Goal: Task Accomplishment & Management: Complete application form

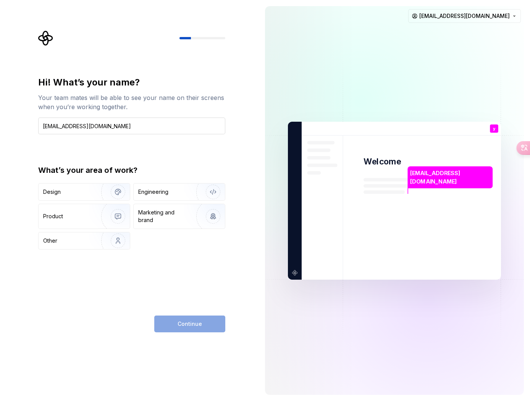
click at [127, 129] on input "yangshuo1@yidian-inc.com" at bounding box center [131, 126] width 187 height 17
drag, startPoint x: 126, startPoint y: 125, endPoint x: 44, endPoint y: 127, distance: 81.7
click at [44, 127] on input "[EMAIL_ADDRESS][DOMAIN_NAME]" at bounding box center [131, 126] width 187 height 17
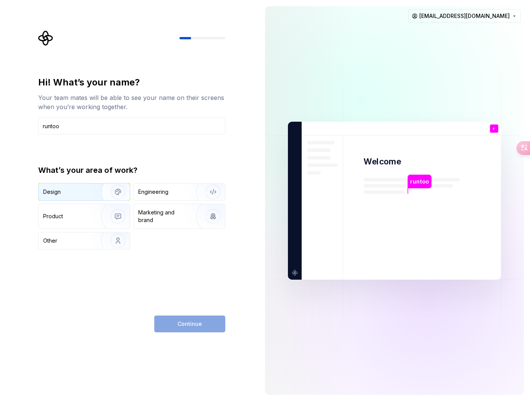
type input "runtoo"
click at [77, 189] on div "Design" at bounding box center [67, 192] width 48 height 8
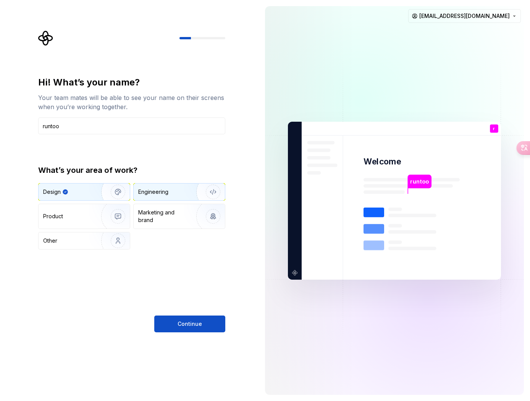
click at [181, 193] on div "Engineering" at bounding box center [168, 192] width 61 height 8
click at [91, 190] on img "button" at bounding box center [113, 192] width 49 height 51
click at [176, 191] on div "Engineering" at bounding box center [168, 192] width 61 height 8
click at [97, 192] on img "button" at bounding box center [113, 192] width 49 height 51
click at [185, 196] on img "button" at bounding box center [208, 192] width 49 height 51
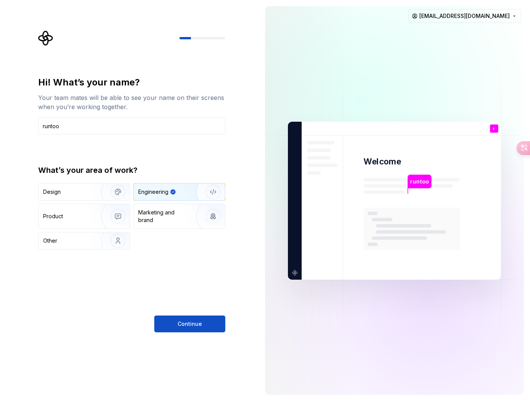
drag, startPoint x: 198, startPoint y: 326, endPoint x: 175, endPoint y: 257, distance: 73.1
click at [197, 325] on span "Continue" at bounding box center [190, 324] width 24 height 8
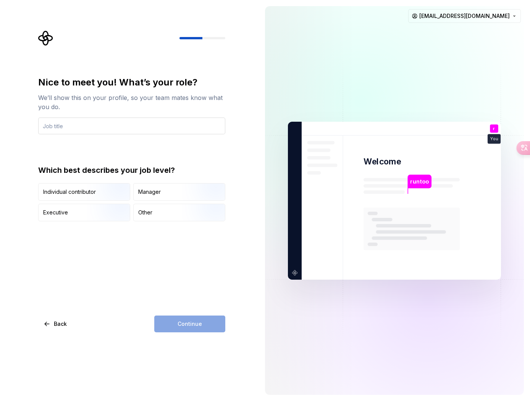
click at [114, 127] on input "text" at bounding box center [131, 126] width 187 height 17
click at [133, 158] on div "Nice to meet you! What’s your role? We’ll show this on your profile, so your te…" at bounding box center [131, 148] width 187 height 145
drag, startPoint x: 69, startPoint y: 121, endPoint x: 51, endPoint y: 119, distance: 18.1
click at [51, 119] on input "1" at bounding box center [131, 126] width 187 height 17
click at [82, 153] on div "Nice to meet you! What’s your role? We’ll show this on your profile, so your te…" at bounding box center [131, 148] width 187 height 145
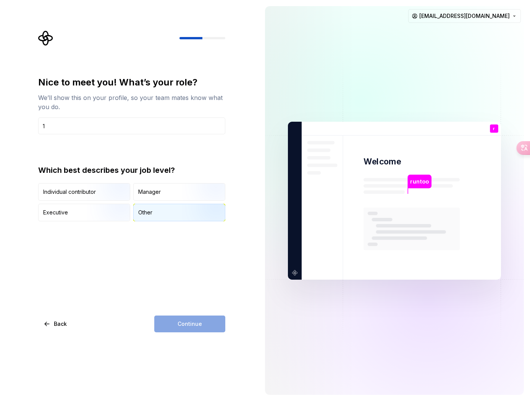
click at [164, 216] on div "Other" at bounding box center [179, 212] width 91 height 17
click at [195, 327] on span "Continue" at bounding box center [190, 324] width 24 height 8
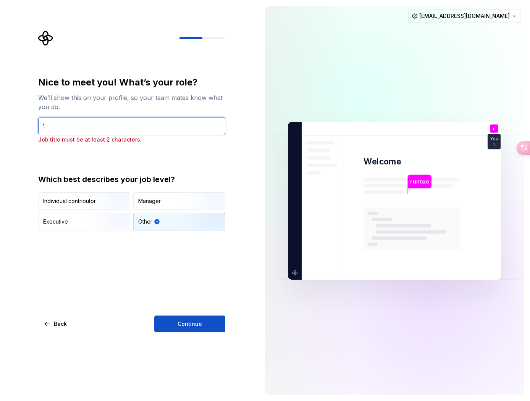
click at [63, 126] on input "1" at bounding box center [131, 126] width 187 height 17
drag, startPoint x: 57, startPoint y: 121, endPoint x: 37, endPoint y: 120, distance: 20.6
click at [37, 120] on div "Nice to meet you! What’s your role? We’ll show this on your profile, so your te…" at bounding box center [134, 182] width 201 height 302
drag, startPoint x: 74, startPoint y: 126, endPoint x: 43, endPoint y: 126, distance: 30.6
click at [43, 126] on input "11" at bounding box center [131, 126] width 187 height 17
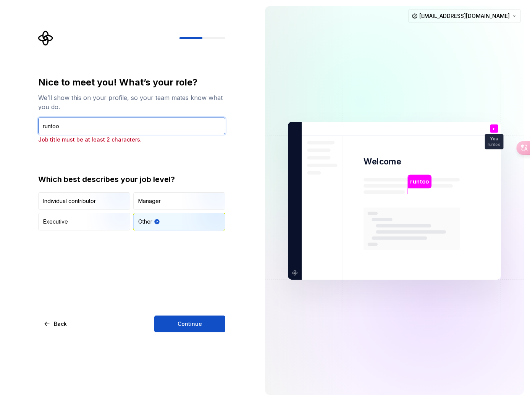
type input "runtoo"
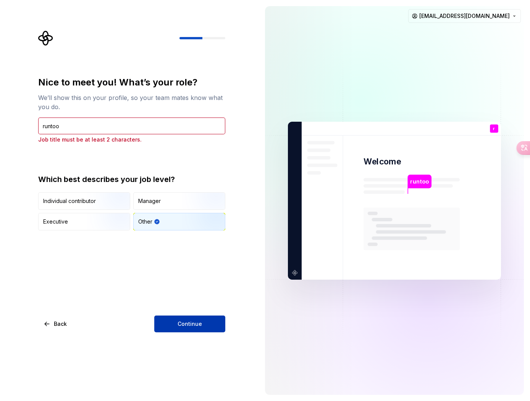
drag, startPoint x: 180, startPoint y: 281, endPoint x: 191, endPoint y: 323, distance: 43.2
click at [180, 286] on div "Nice to meet you! What’s your role? We’ll show this on your profile, so your te…" at bounding box center [131, 204] width 187 height 256
drag, startPoint x: 191, startPoint y: 322, endPoint x: 179, endPoint y: 294, distance: 31.1
click at [191, 322] on span "Continue" at bounding box center [190, 324] width 24 height 8
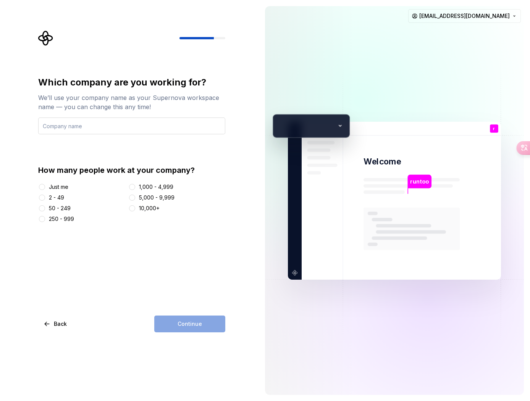
click at [80, 125] on input "text" at bounding box center [131, 126] width 187 height 17
type input "ning7"
click at [59, 200] on div "2 - 49" at bounding box center [56, 198] width 15 height 8
click at [45, 200] on button "2 - 49" at bounding box center [42, 198] width 6 height 6
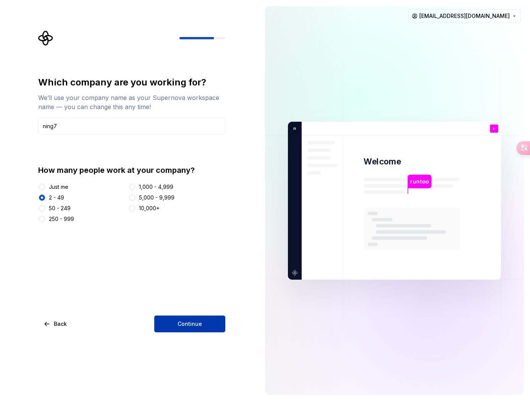
click at [206, 325] on button "Continue" at bounding box center [189, 324] width 71 height 17
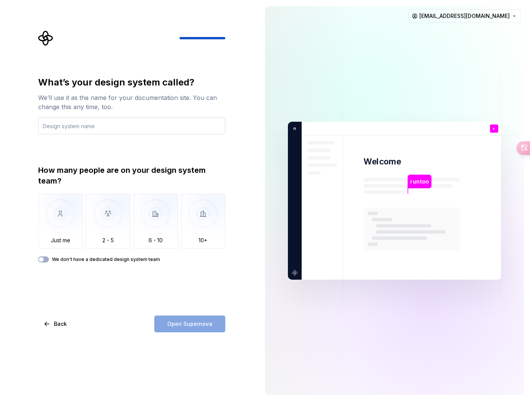
click at [73, 129] on input "text" at bounding box center [131, 126] width 187 height 17
type input "ning7"
click at [116, 274] on div "What’s your design system called? We’ll use it as the name for your documentati…" at bounding box center [131, 204] width 187 height 256
click at [119, 228] on img "button" at bounding box center [108, 219] width 45 height 51
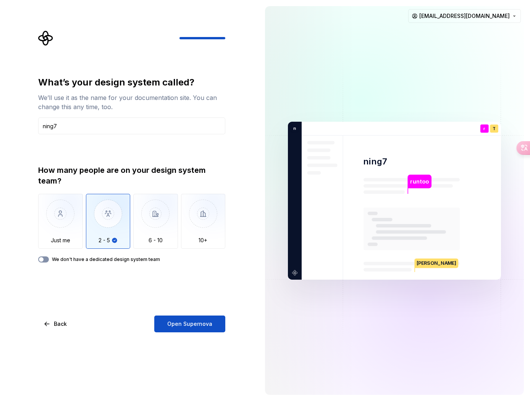
click at [46, 260] on button "We don't have a dedicated design system team" at bounding box center [43, 260] width 11 height 6
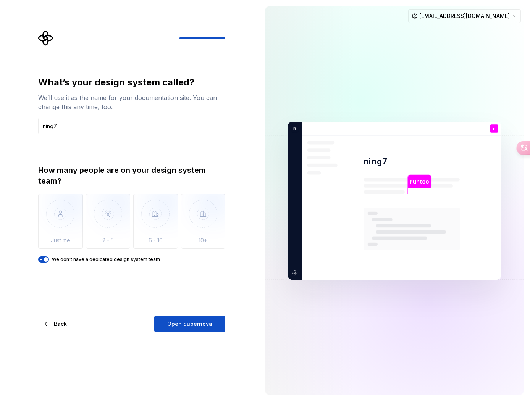
click at [46, 260] on span "button" at bounding box center [46, 259] width 5 height 5
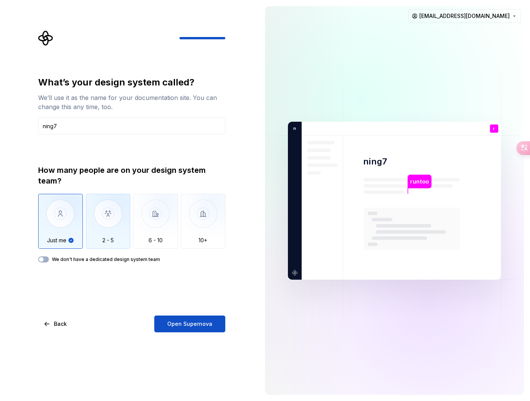
click at [101, 247] on div "2 - 5" at bounding box center [108, 221] width 45 height 55
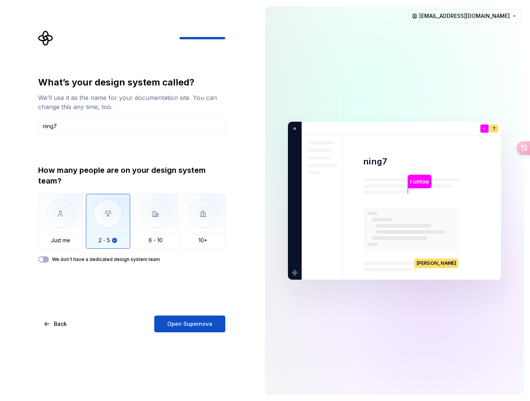
drag, startPoint x: 180, startPoint y: 322, endPoint x: 176, endPoint y: 317, distance: 5.9
click at [180, 322] on span "Open Supernova" at bounding box center [189, 324] width 45 height 8
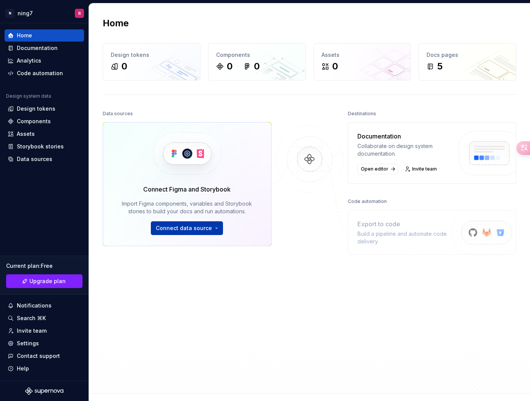
click at [190, 231] on span "Connect data source" at bounding box center [184, 229] width 56 height 8
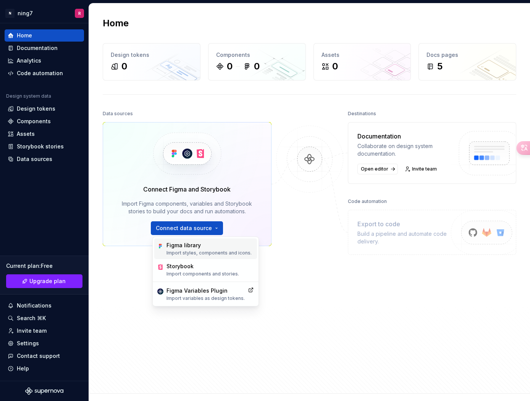
click at [191, 247] on div "Figma library" at bounding box center [209, 246] width 85 height 8
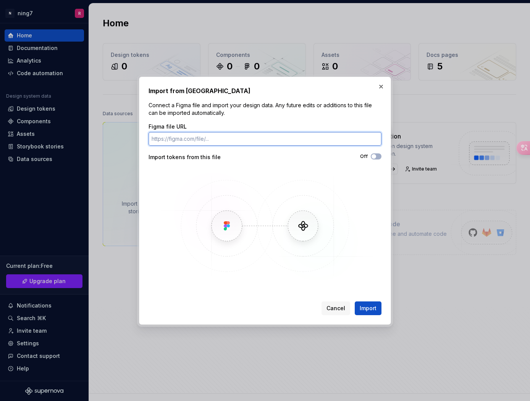
paste input "https://www.figma.com/design/KpcRIn3u2DQhkp3tzmsby1/V5.2-%E6%9F%A07%E8%AE%BE%E8…"
type input "https://www.figma.com/design/KpcRIn3u2DQhkp3tzmsby1/V5.2-%E6%9F%A07%E8%AE%BE%E8…"
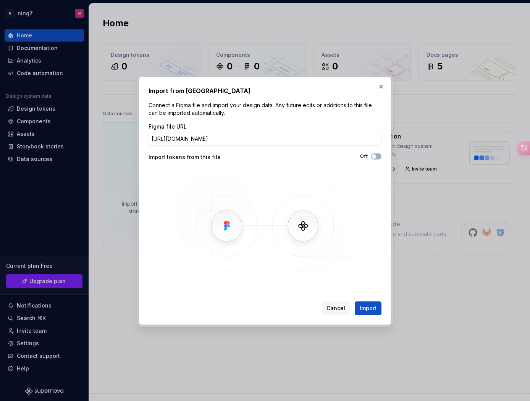
click at [385, 227] on div "Import from Figma Connect a Figma file and import your design data. Any future …" at bounding box center [265, 201] width 252 height 248
click at [375, 304] on button "Import" at bounding box center [368, 309] width 27 height 14
click at [366, 307] on span "Import" at bounding box center [368, 309] width 17 height 8
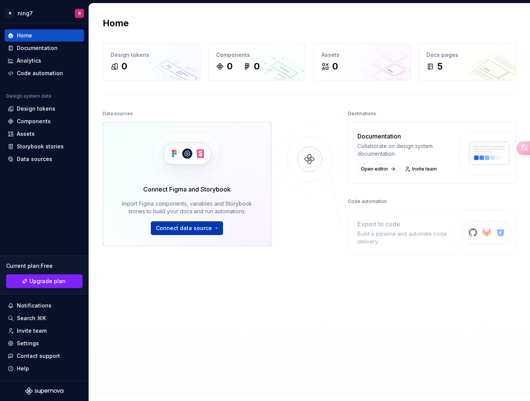
click at [205, 231] on span "Connect data source" at bounding box center [184, 229] width 56 height 8
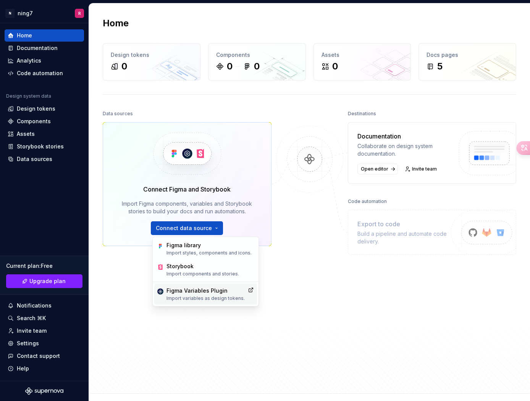
click at [197, 296] on p "Import variables as design tokens." at bounding box center [206, 299] width 78 height 6
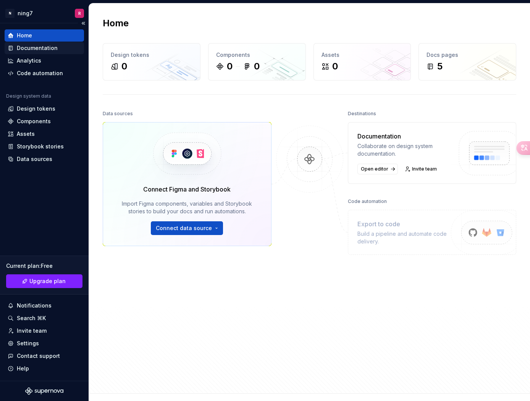
click at [33, 47] on div "Documentation" at bounding box center [37, 48] width 41 height 8
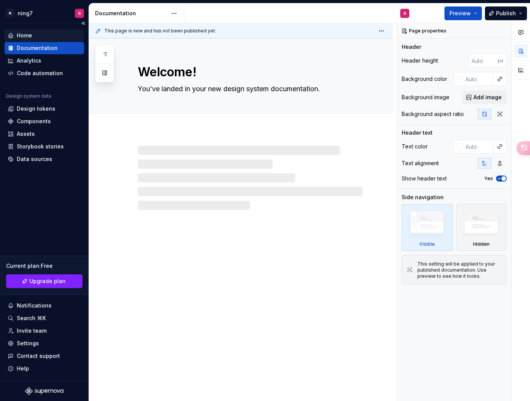
type textarea "*"
click at [34, 37] on div "Home" at bounding box center [44, 36] width 73 height 8
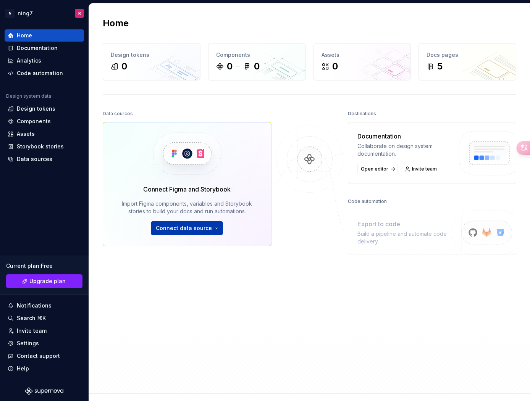
click at [216, 228] on button "Connect data source" at bounding box center [187, 229] width 72 height 14
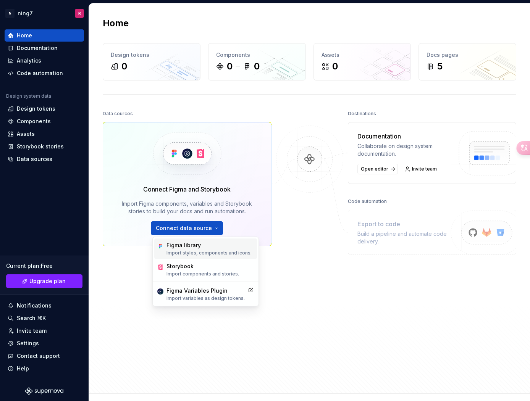
click at [196, 245] on div "Figma library" at bounding box center [209, 246] width 85 height 8
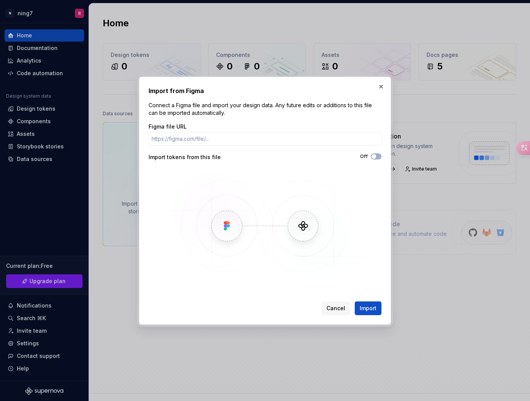
click at [232, 222] on img at bounding box center [265, 226] width 222 height 115
click at [323, 139] on input "Figma file URL" at bounding box center [265, 139] width 233 height 14
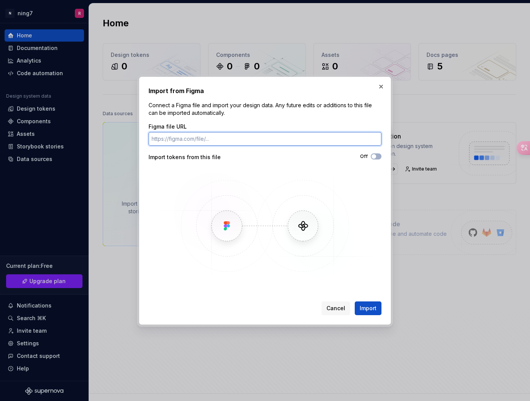
paste input "https://www.figma.com/design/KpcRIn3u2DQhkp3tzmsby1/V5.2-%E6%9F%A07%E8%AE%BE%E8…"
type input "https://www.figma.com/design/KpcRIn3u2DQhkp3tzmsby1/V5.2-%E6%9F%A07%E8%AE%BE%E8…"
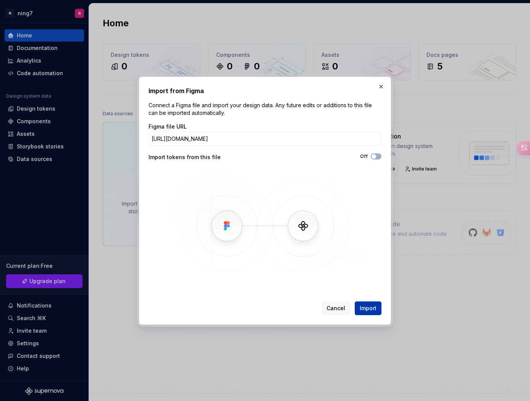
click at [362, 308] on span "Import" at bounding box center [368, 309] width 17 height 8
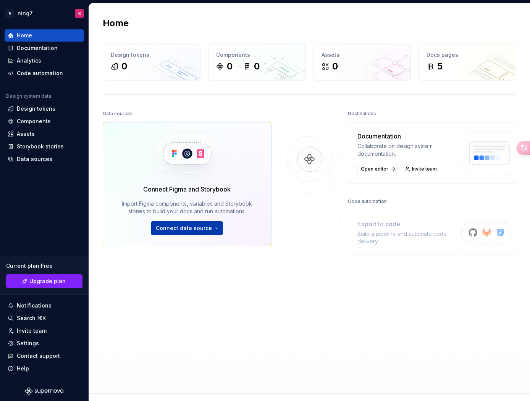
click at [188, 226] on span "Connect data source" at bounding box center [184, 229] width 56 height 8
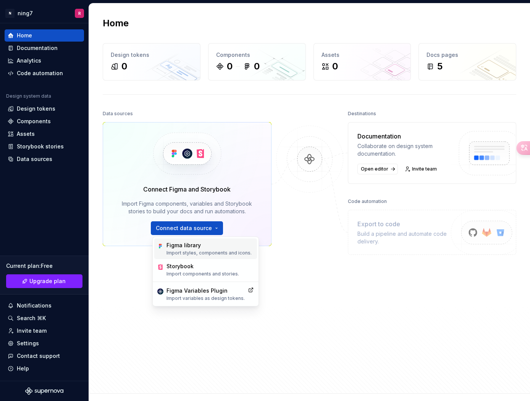
click at [195, 243] on div "Figma library" at bounding box center [209, 246] width 85 height 8
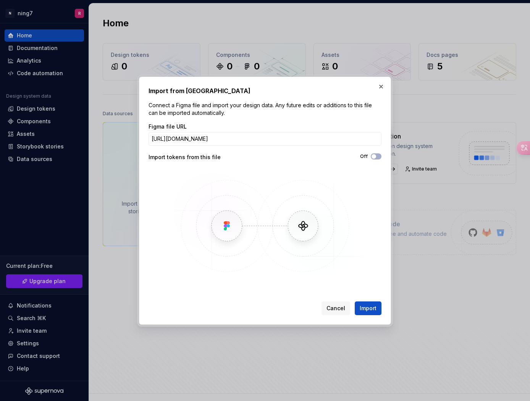
drag, startPoint x: 234, startPoint y: 138, endPoint x: 164, endPoint y: 175, distance: 79.3
click at [57, 131] on div "Import from Figma Connect a Figma file and import your design data. Any future …" at bounding box center [265, 200] width 530 height 401
type input "https://www.figma.com/design/KpcRIn3u2DQhkp3tzmsby1/V5.2-%E6%9F%A07%E8%AE%BE%E8…"
click at [354, 238] on img at bounding box center [265, 226] width 222 height 115
click at [373, 308] on span "Import" at bounding box center [368, 309] width 17 height 8
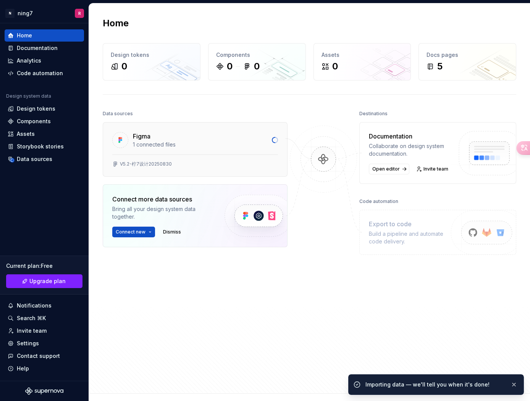
click at [190, 136] on div "Figma" at bounding box center [200, 136] width 134 height 9
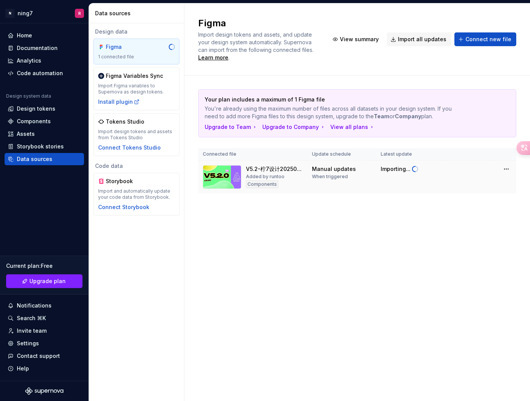
click at [233, 175] on img at bounding box center [222, 177] width 39 height 24
click at [228, 175] on img at bounding box center [222, 177] width 39 height 24
click at [285, 174] on div "V5.2-柠7设计20250830 Added by runtoo Components" at bounding box center [274, 177] width 57 height 24
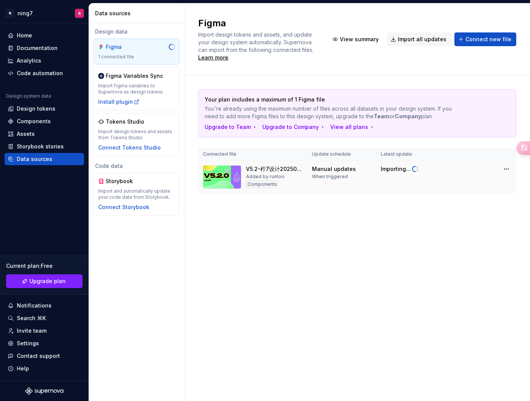
click at [225, 177] on img at bounding box center [222, 177] width 39 height 24
click at [362, 181] on td "Manual updates When triggered" at bounding box center [341, 177] width 69 height 33
click at [352, 209] on div "Your plan includes a maximum of 1 Figma file You're already using the maximum n…" at bounding box center [357, 149] width 318 height 147
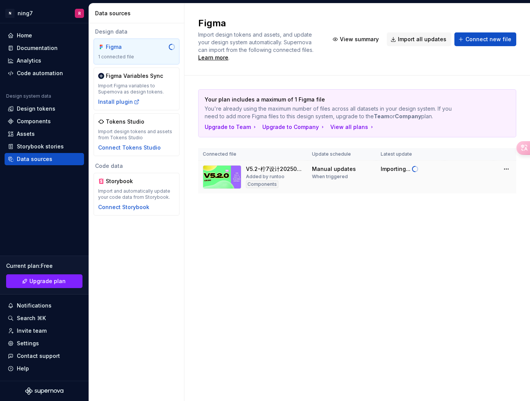
click at [343, 179] on div "When triggered" at bounding box center [330, 177] width 36 height 6
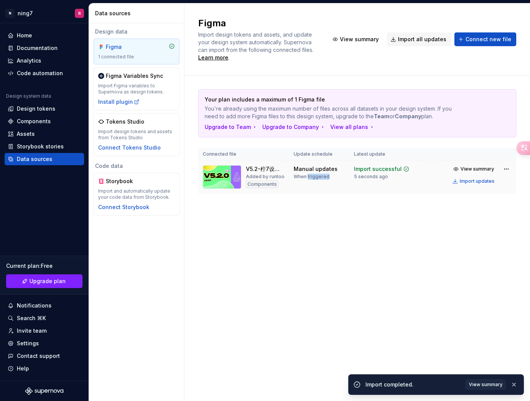
click at [332, 181] on td "Manual updates When triggered" at bounding box center [319, 177] width 60 height 33
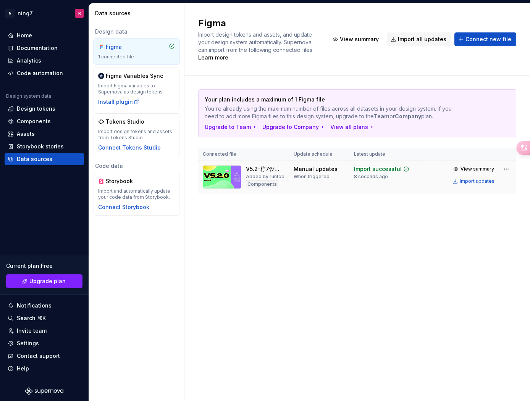
click at [411, 186] on td "Import successful 8 seconds ago" at bounding box center [383, 177] width 69 height 33
click at [463, 167] on span "View summary" at bounding box center [478, 169] width 34 height 6
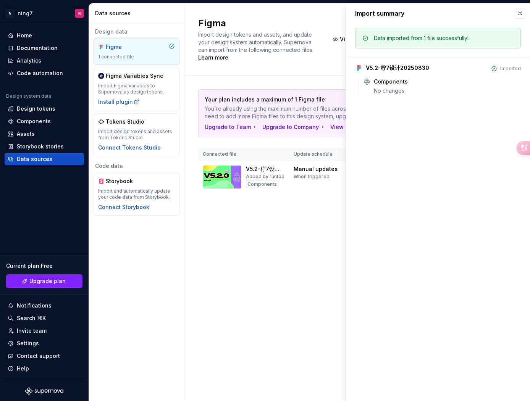
click at [285, 214] on div "Your plan includes a maximum of 1 Figma file You're already using the maximum n…" at bounding box center [357, 149] width 318 height 147
click at [518, 15] on button "button" at bounding box center [520, 13] width 11 height 11
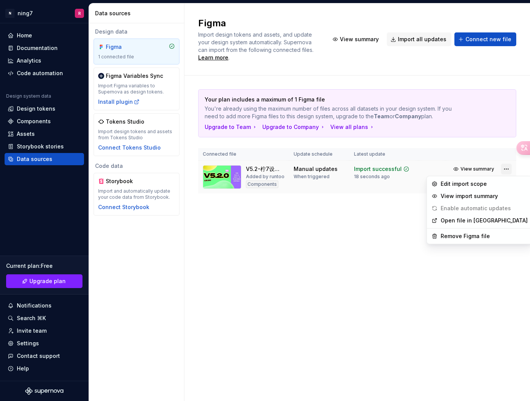
click at [508, 171] on html "N ning7 R Home Documentation Analytics Code automation Design system data Desig…" at bounding box center [265, 200] width 530 height 401
click at [485, 197] on div "View import summary" at bounding box center [484, 196] width 87 height 8
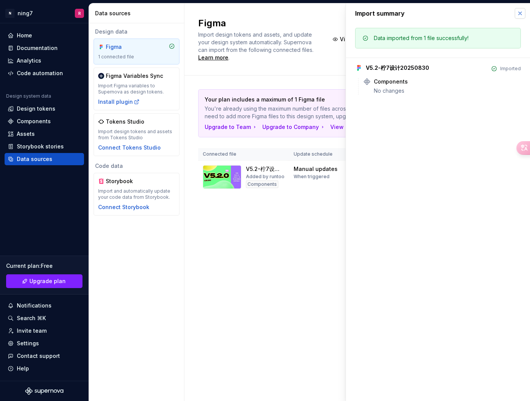
click at [519, 16] on button "button" at bounding box center [520, 13] width 11 height 11
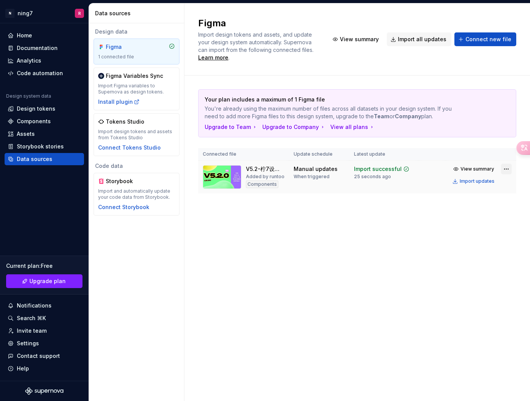
click at [504, 170] on html "N ning7 R Home Documentation Analytics Code automation Design system data Desig…" at bounding box center [265, 200] width 530 height 401
click at [232, 178] on html "N ning7 R Home Documentation Analytics Code automation Design system data Desig…" at bounding box center [265, 200] width 530 height 401
click at [247, 178] on div "Added by runtoo" at bounding box center [265, 177] width 39 height 6
click at [505, 168] on html "N ning7 R Home Documentation Analytics Code automation Design system data Desig…" at bounding box center [265, 200] width 530 height 401
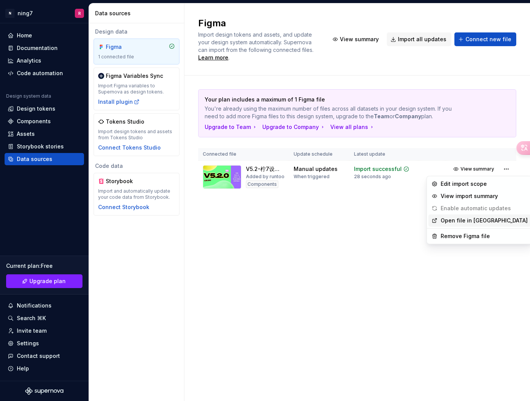
click at [458, 218] on link "Open file in Figma" at bounding box center [484, 221] width 87 height 8
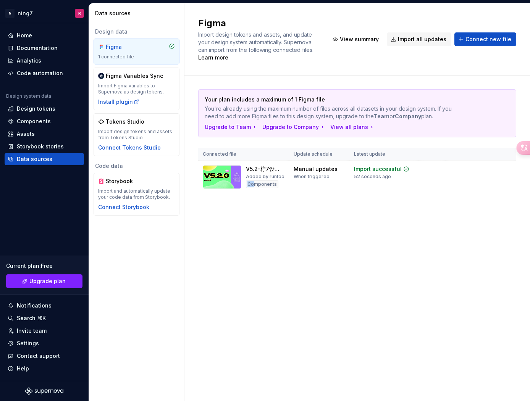
drag, startPoint x: 254, startPoint y: 183, endPoint x: 293, endPoint y: 202, distance: 43.2
click at [281, 184] on div "V5.2-柠7设计20250830 Added by runtoo Components" at bounding box center [265, 177] width 39 height 24
click at [294, 204] on div "Your plan includes a maximum of 1 Figma file You're already using the maximum n…" at bounding box center [357, 149] width 318 height 147
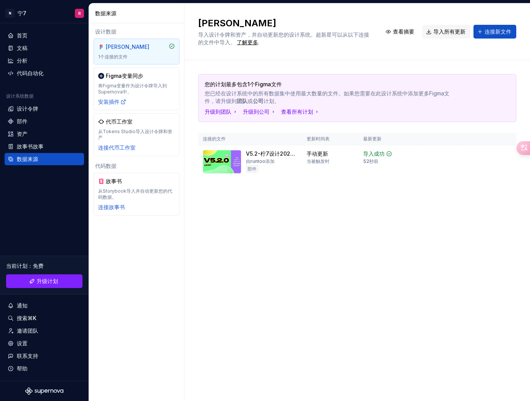
click at [248, 203] on div "您的计划最多包含1个Figma文件 您已经在设计系统中的所有数据集中使用最大数量的文件。如果您需要在此设计系统中添加更多Figma文件，请升级到 团队 或 公…" at bounding box center [357, 133] width 318 height 147
click at [222, 163] on img at bounding box center [222, 162] width 39 height 24
click at [40, 391] on icon "超新星标志" at bounding box center [44, 392] width 38 height 8
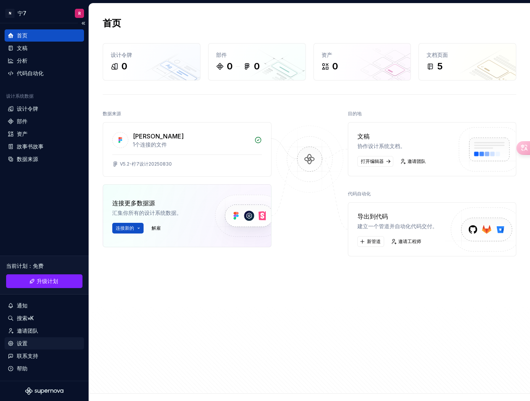
click at [27, 340] on div "设置" at bounding box center [44, 344] width 79 height 12
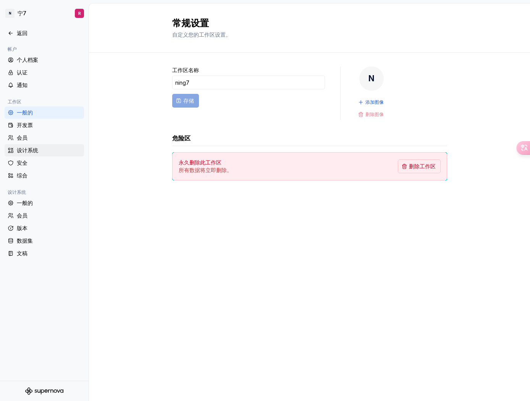
click at [34, 152] on div "设计系统" at bounding box center [49, 151] width 64 height 8
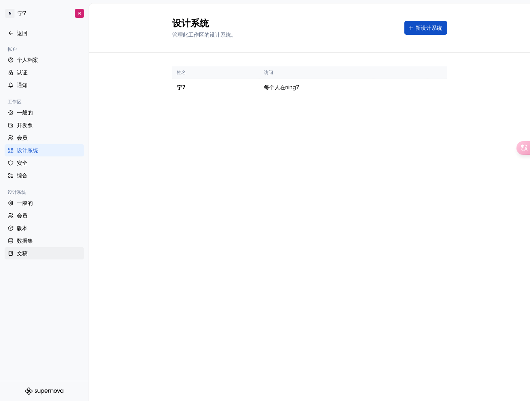
click at [35, 254] on div "文稿" at bounding box center [49, 254] width 64 height 8
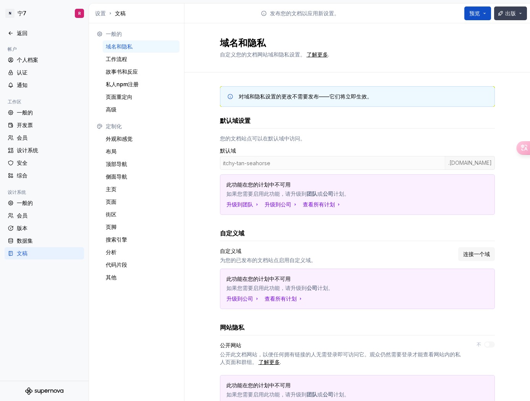
click at [521, 14] on button "出版" at bounding box center [510, 13] width 33 height 14
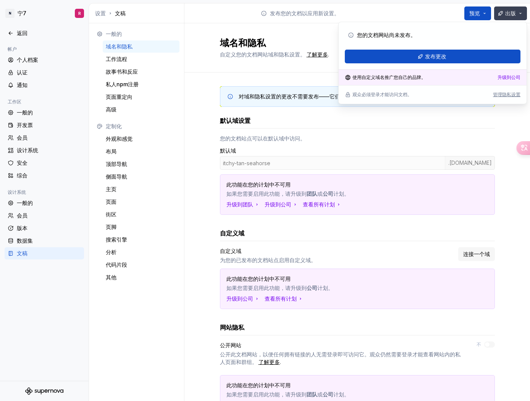
click at [521, 14] on button "出版" at bounding box center [510, 13] width 33 height 14
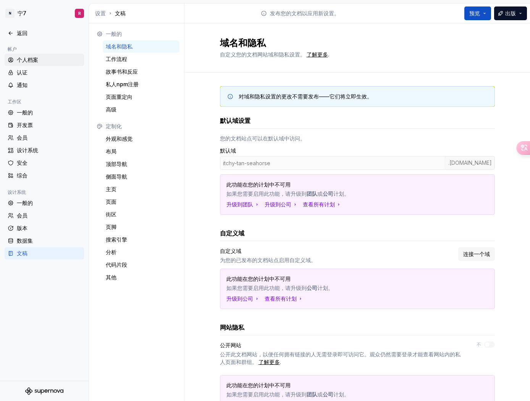
click at [29, 65] on div "个人档案" at bounding box center [44, 60] width 79 height 12
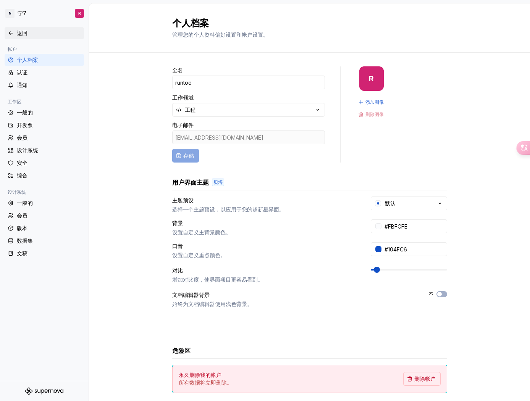
click at [22, 36] on div "返回" at bounding box center [49, 33] width 64 height 8
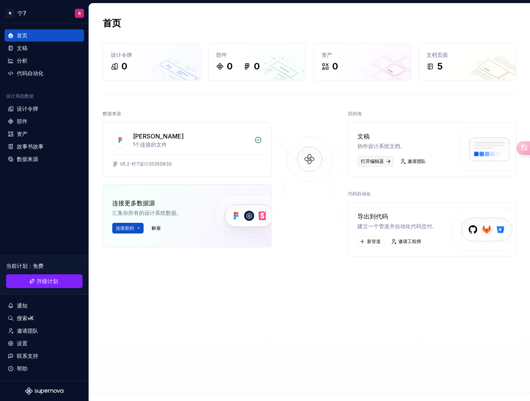
click at [371, 163] on span "打开编辑器" at bounding box center [372, 162] width 23 height 6
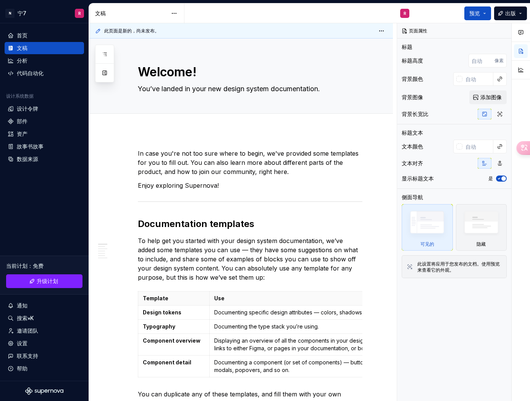
type textarea "*"
